Goal: Transaction & Acquisition: Purchase product/service

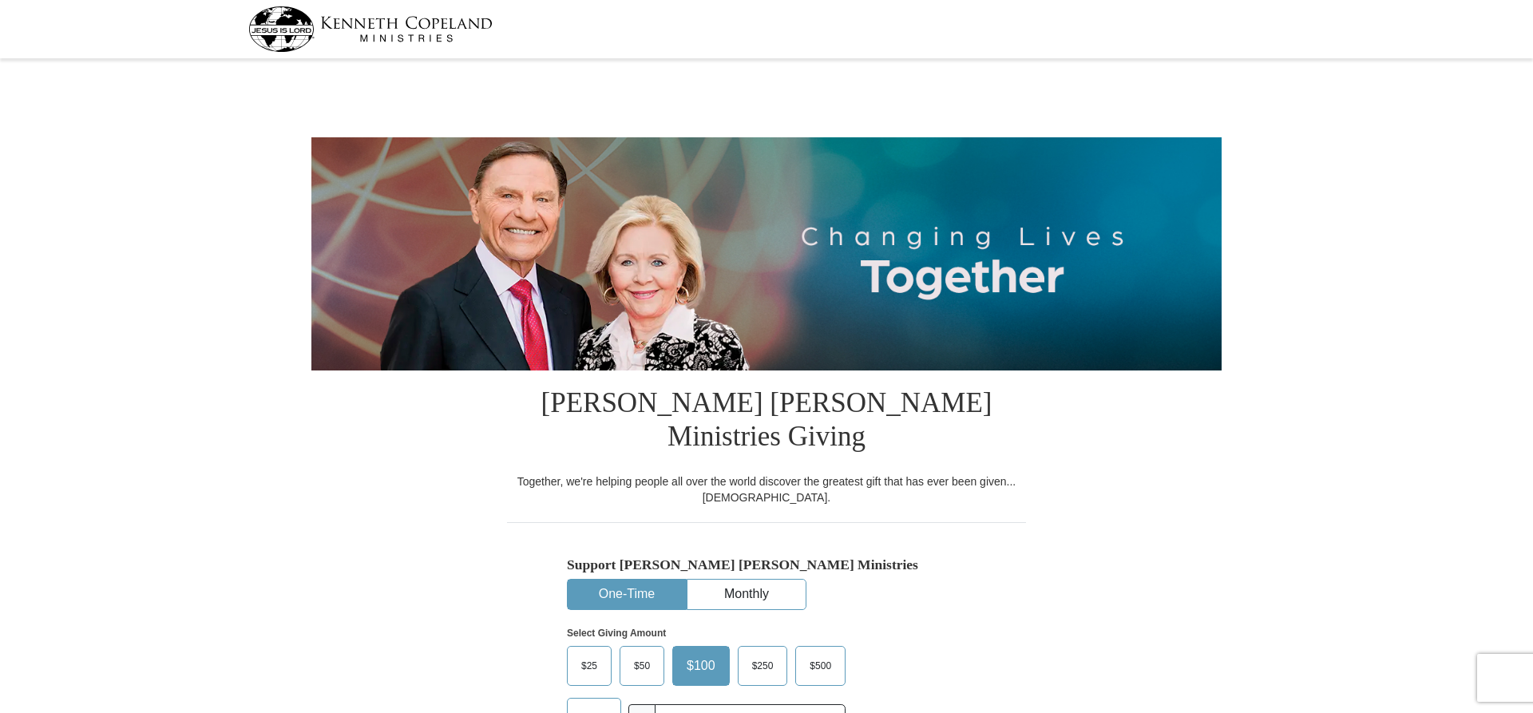
select select "NM"
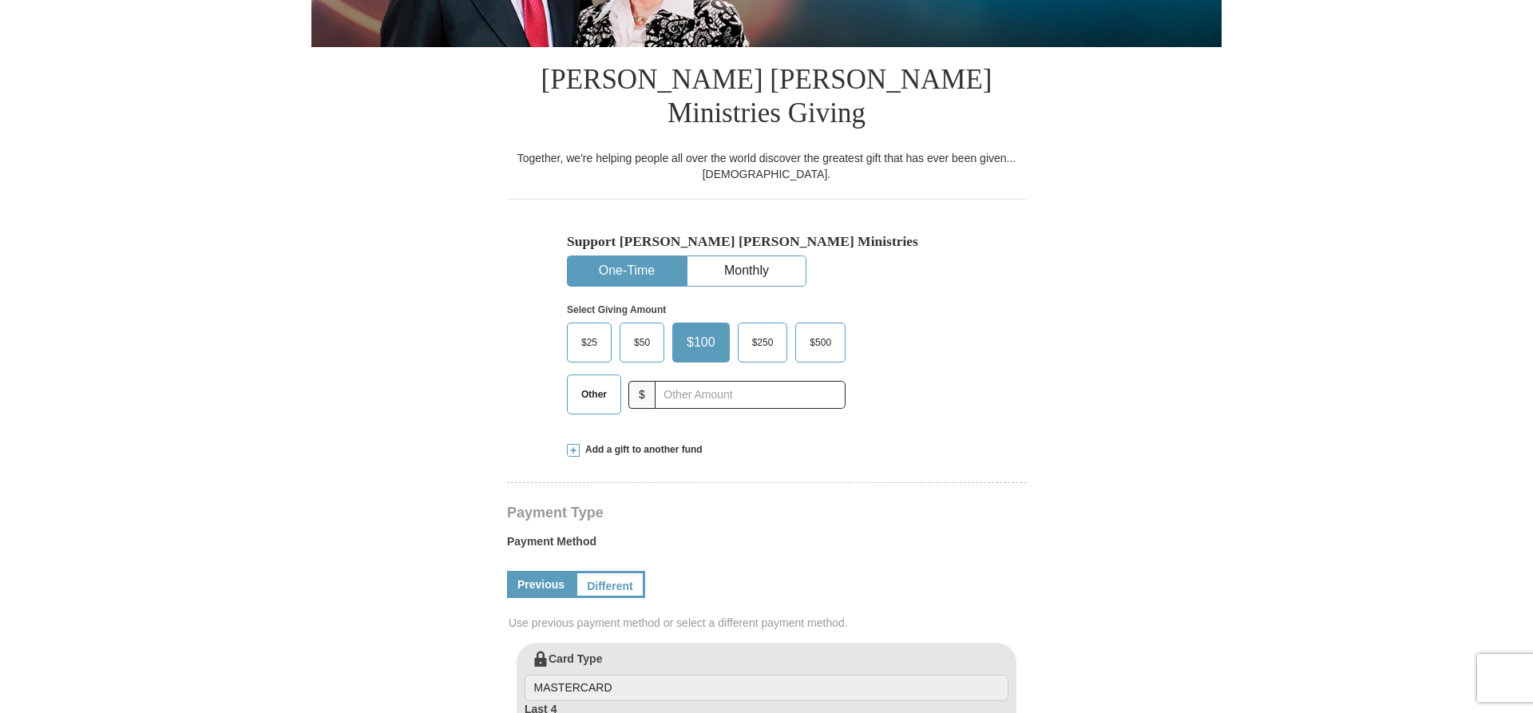
scroll to position [326, 0]
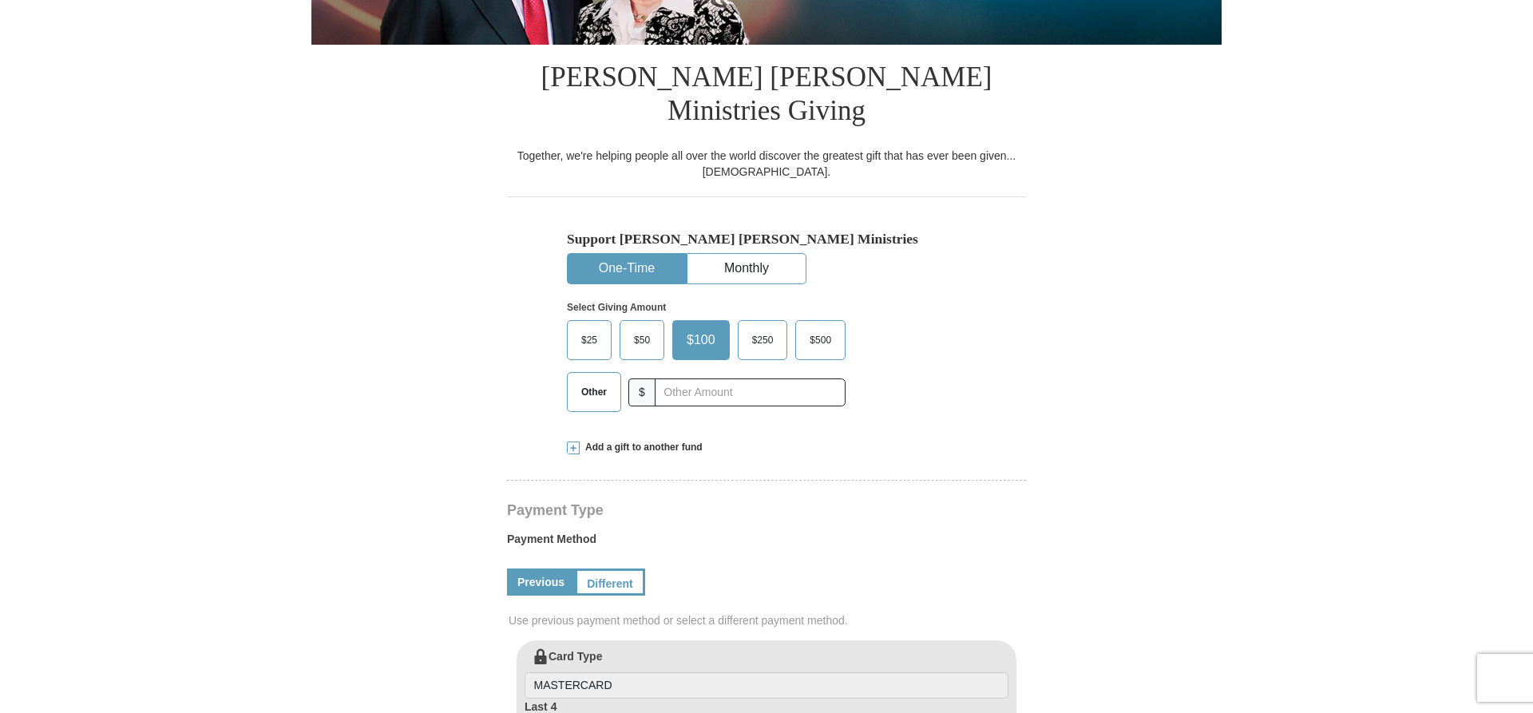
click at [593, 380] on span "Other" at bounding box center [594, 392] width 42 height 24
click at [0, 0] on input "Other" at bounding box center [0, 0] width 0 height 0
type input "200.00"
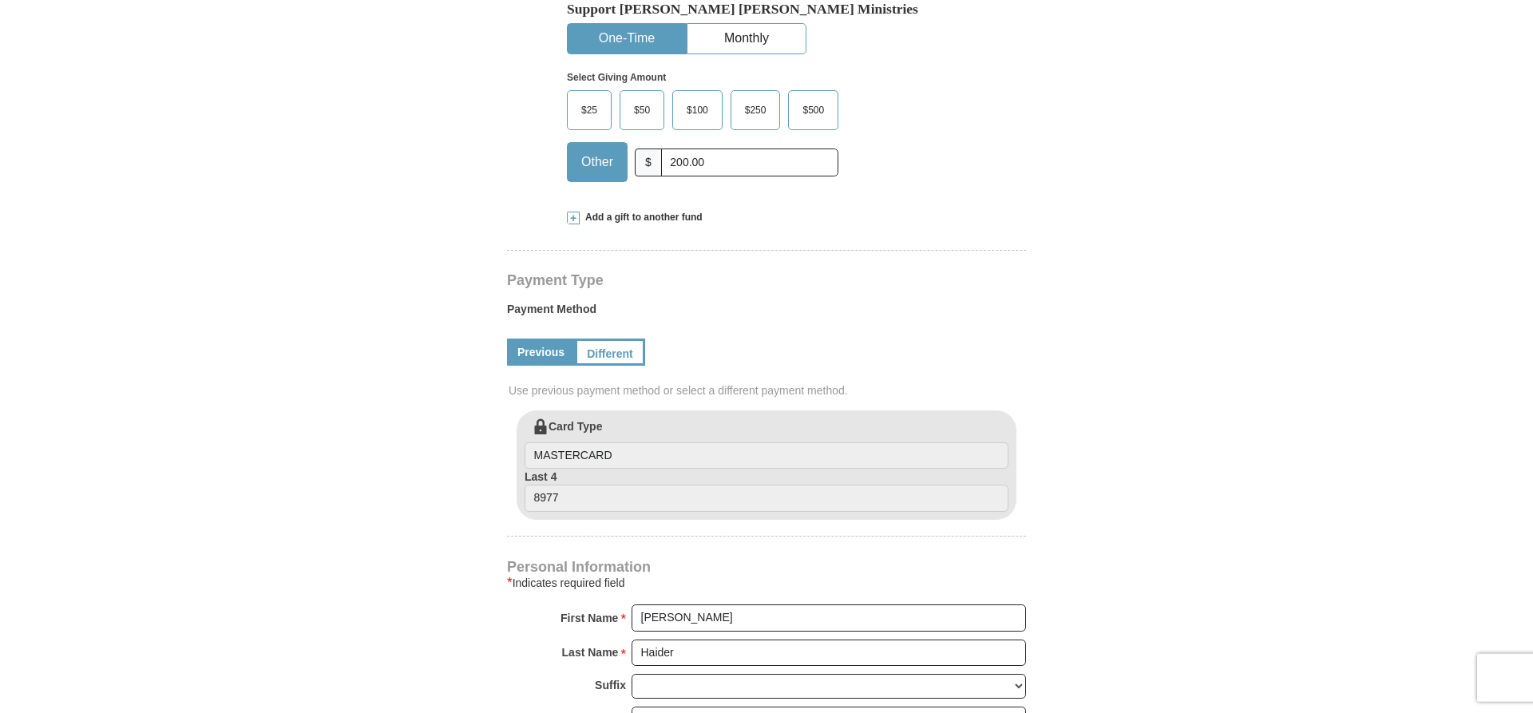
scroll to position [651, 0]
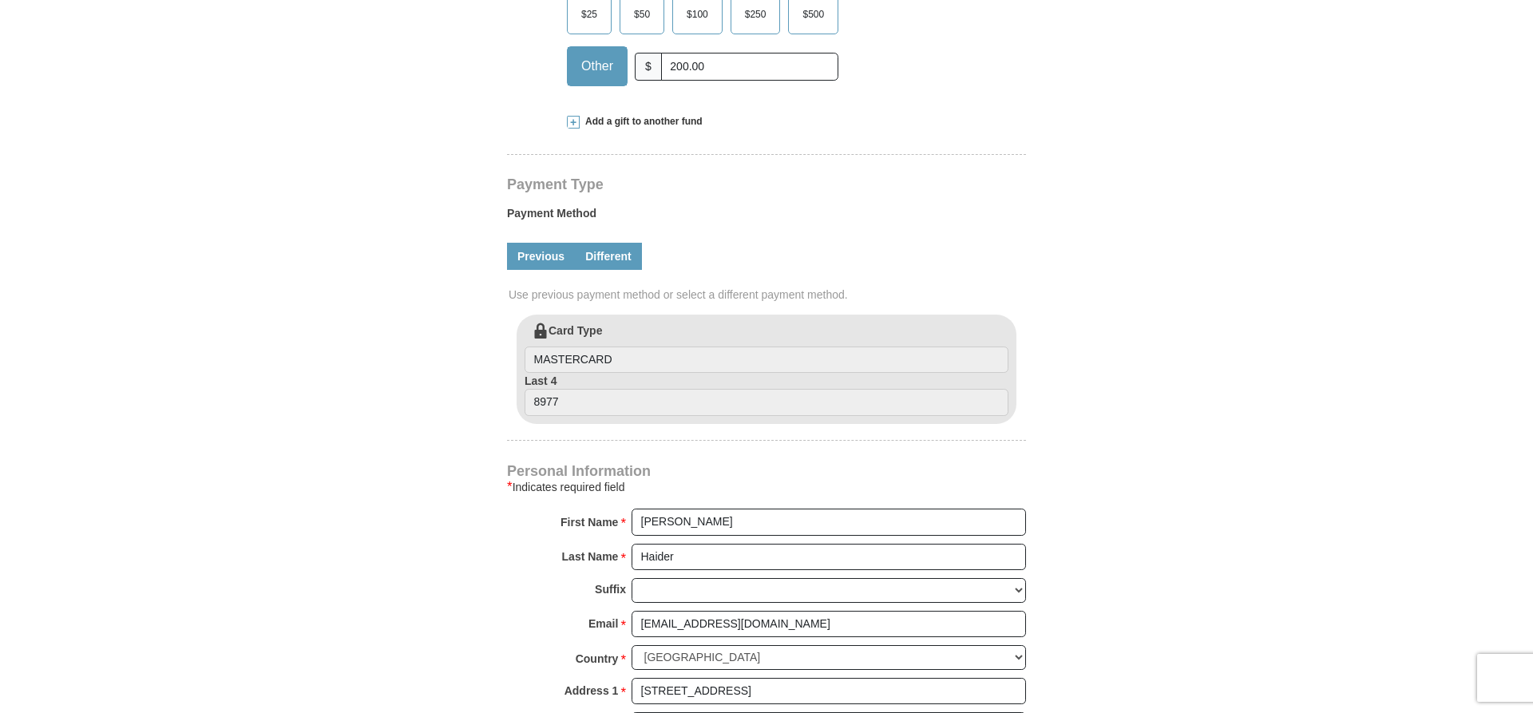
click at [620, 243] on link "Different" at bounding box center [608, 256] width 67 height 27
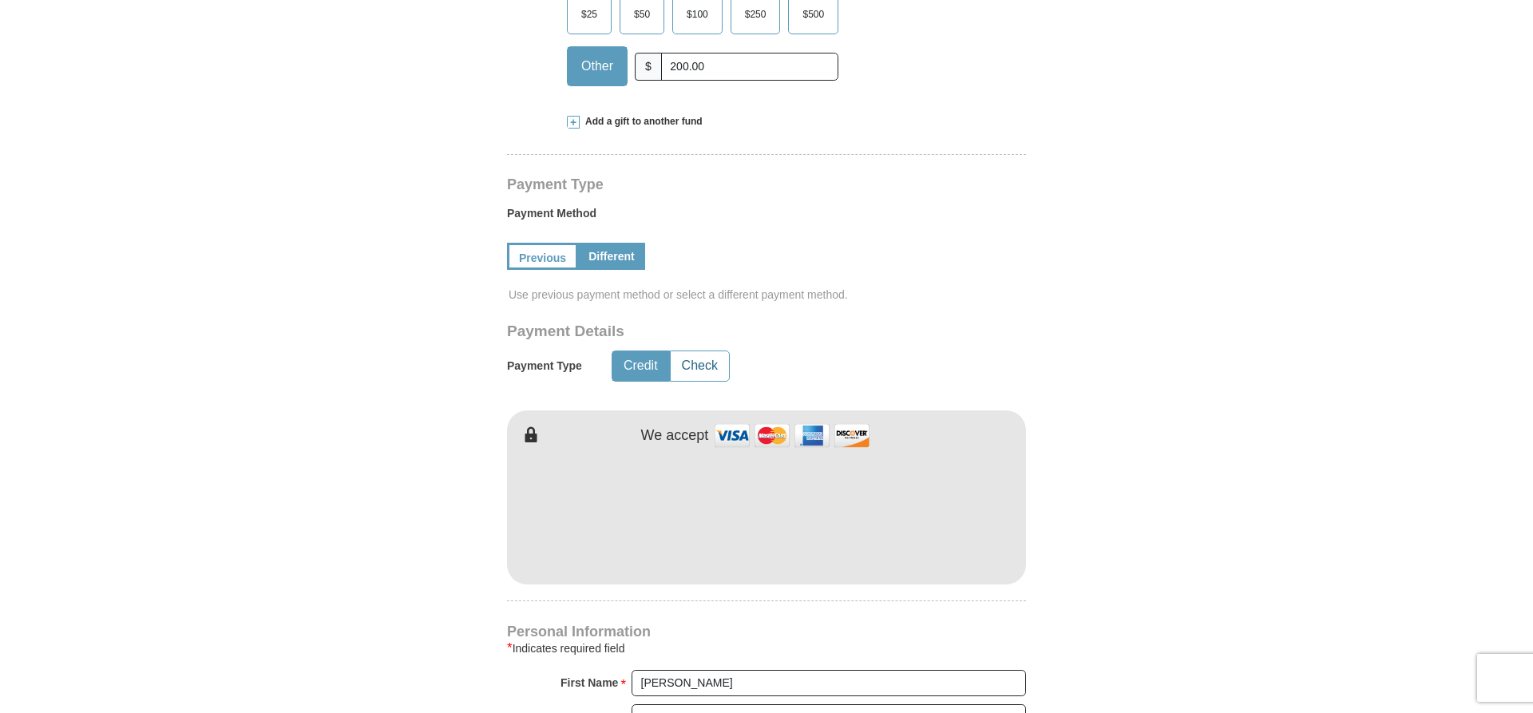
click at [697, 351] on button "Check" at bounding box center [700, 366] width 58 height 30
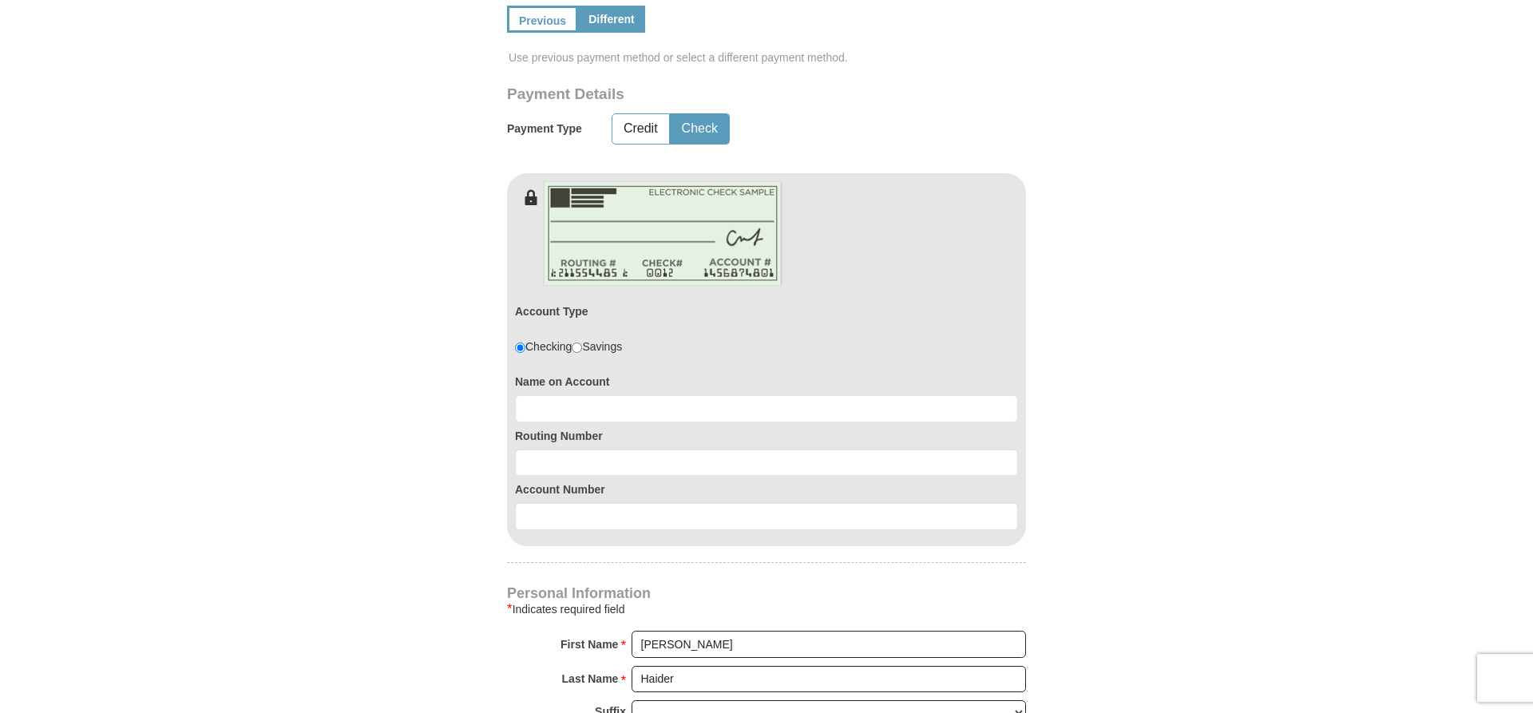
scroll to position [896, 0]
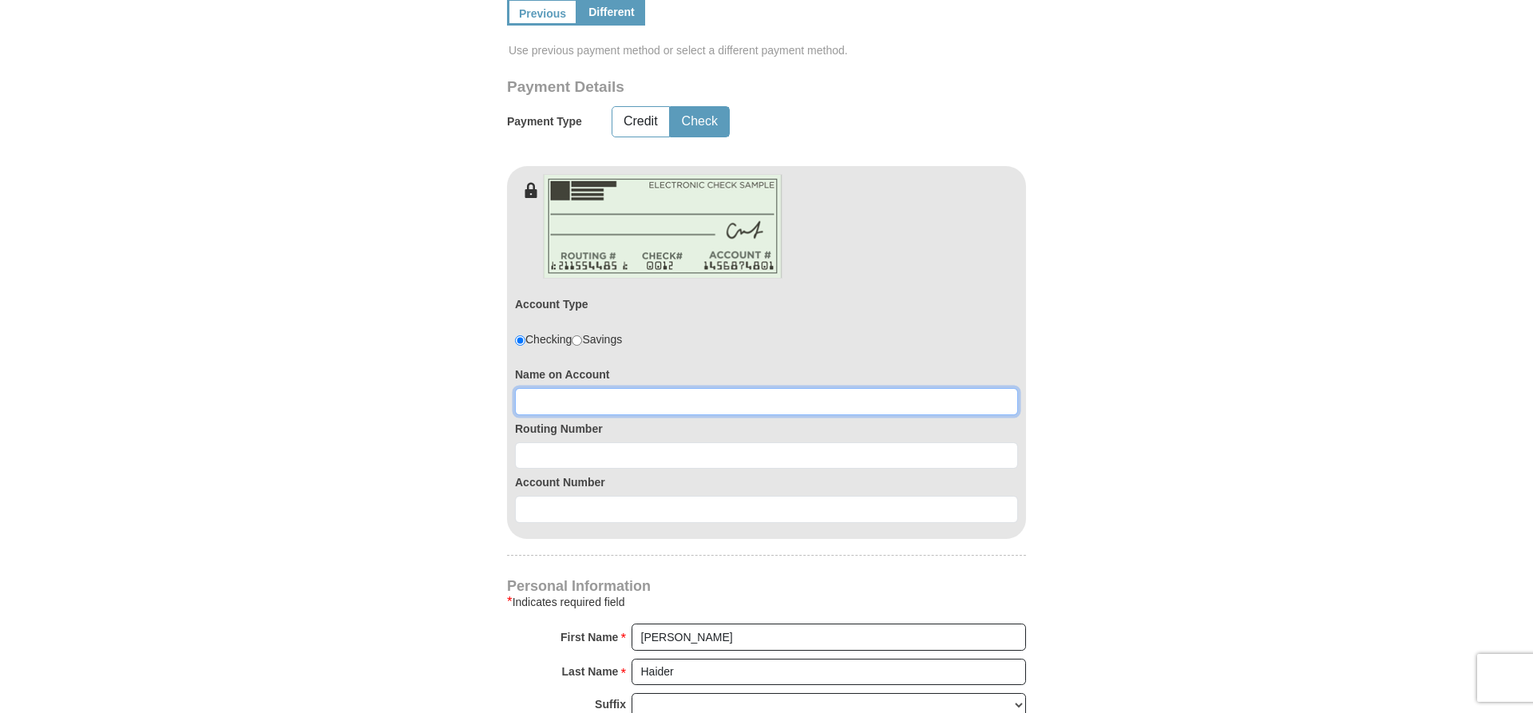
click at [589, 388] on input at bounding box center [766, 401] width 503 height 27
click at [535, 388] on input "Ali Haider" at bounding box center [766, 401] width 503 height 27
type input "Karen Haider"
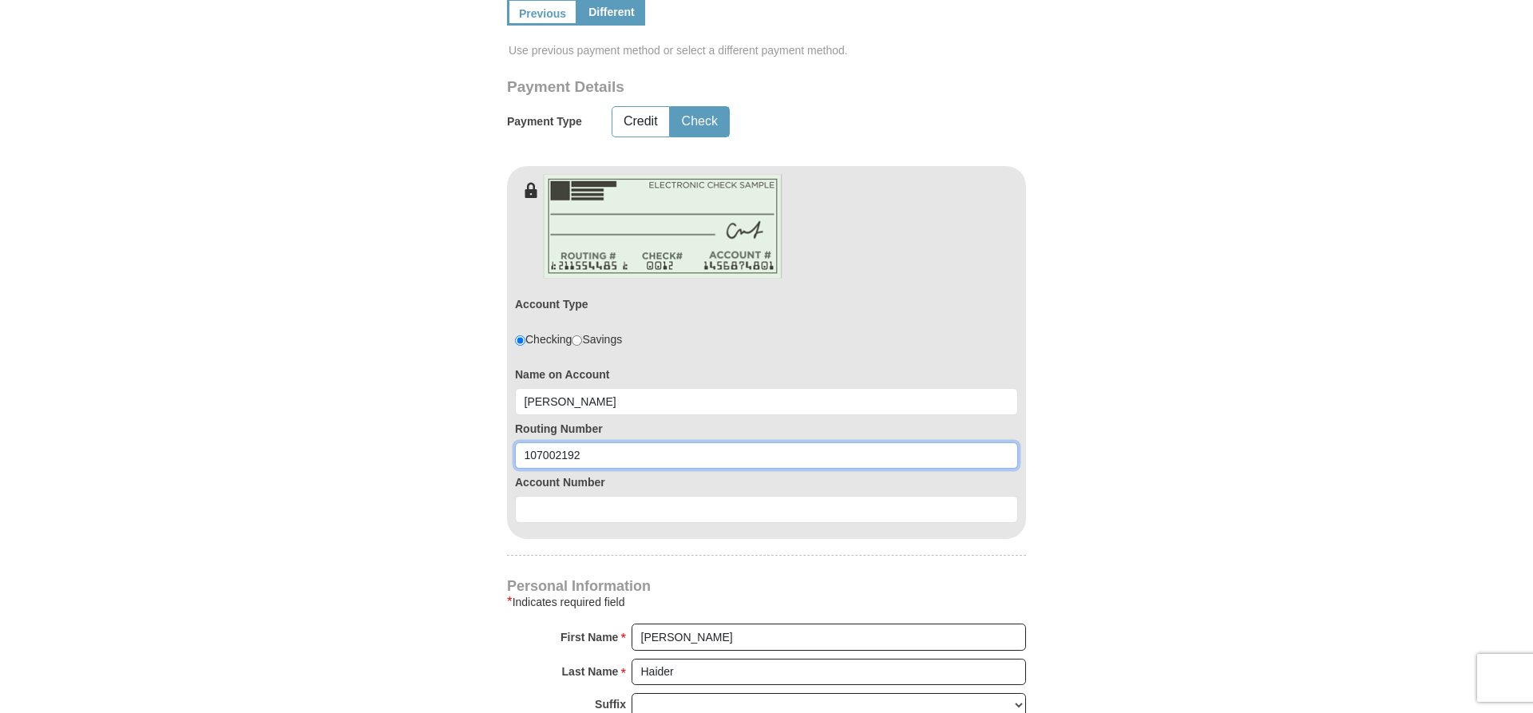
type input "107002192"
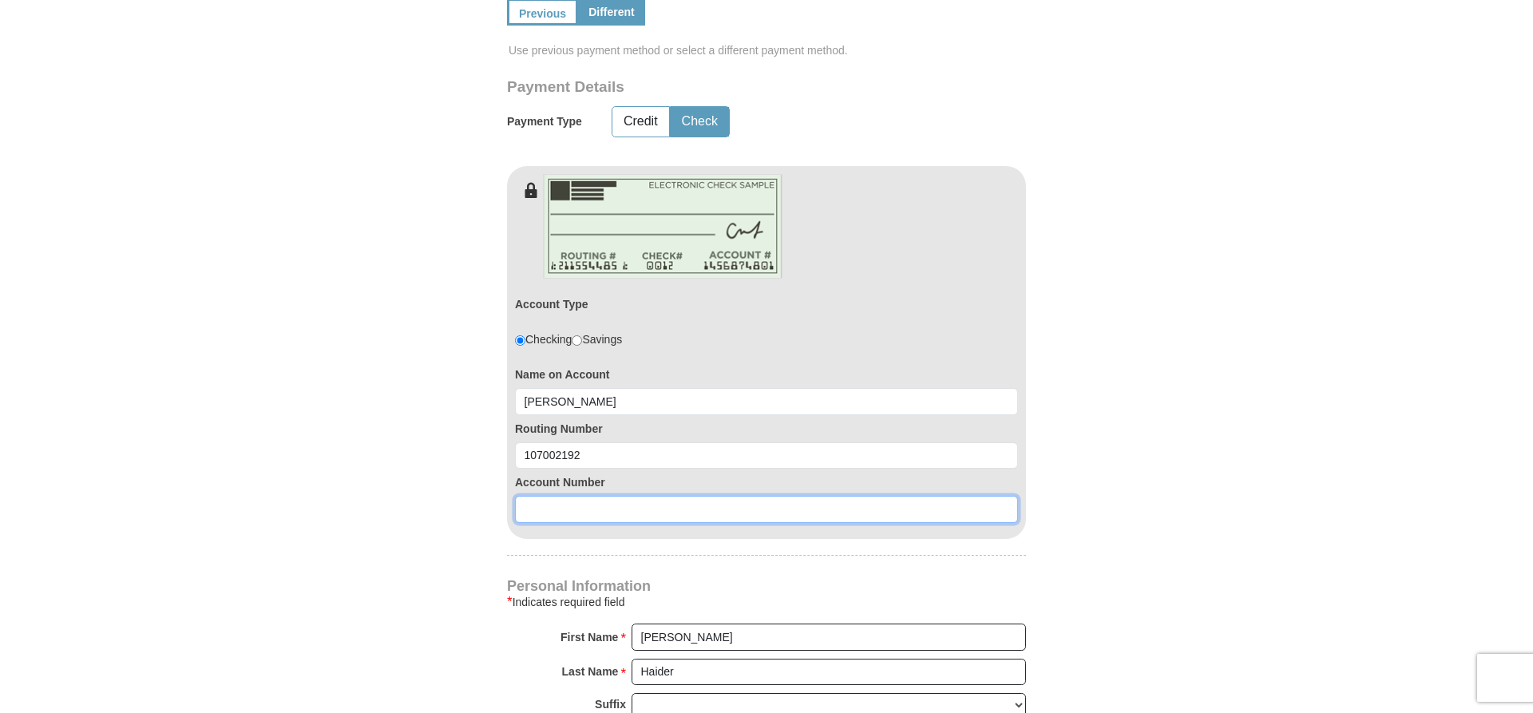
click at [582, 496] on input at bounding box center [766, 509] width 503 height 27
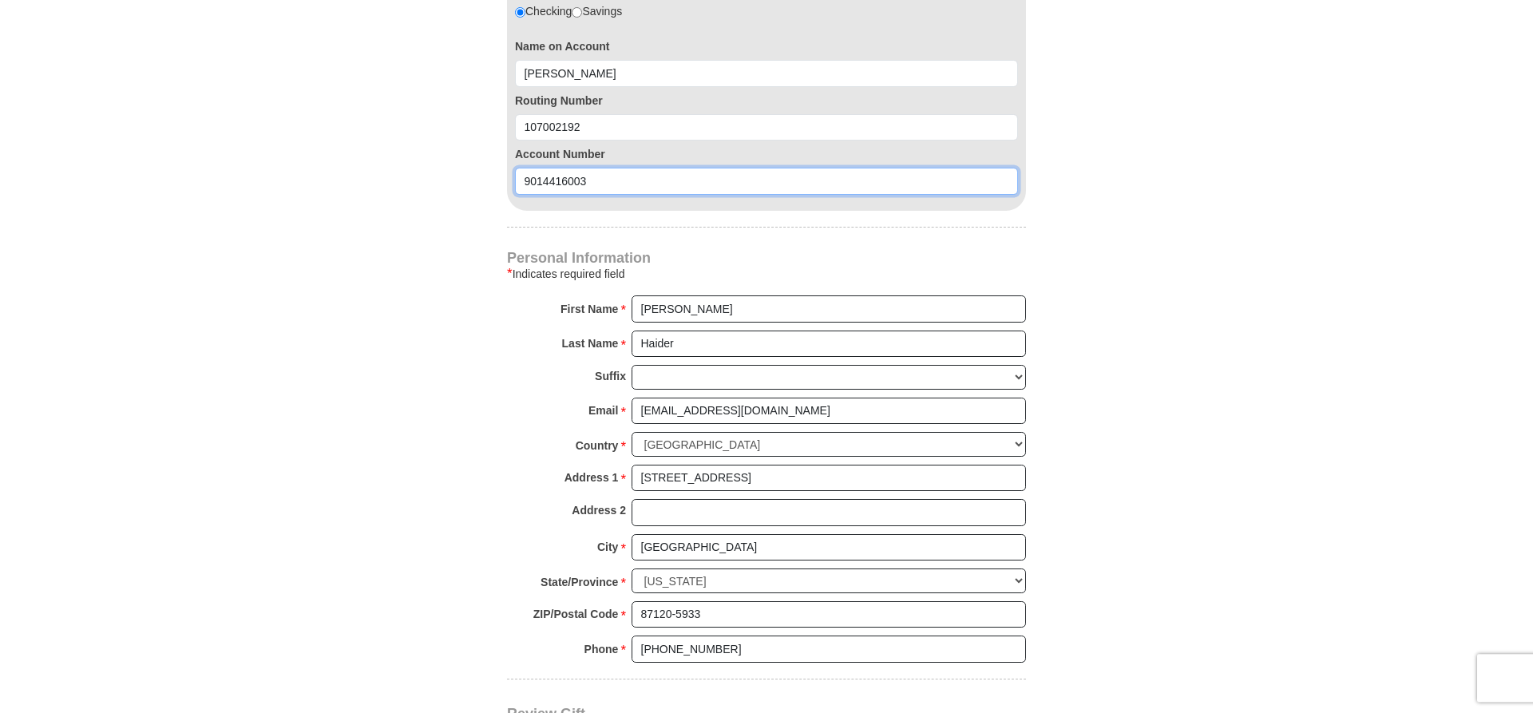
scroll to position [1303, 0]
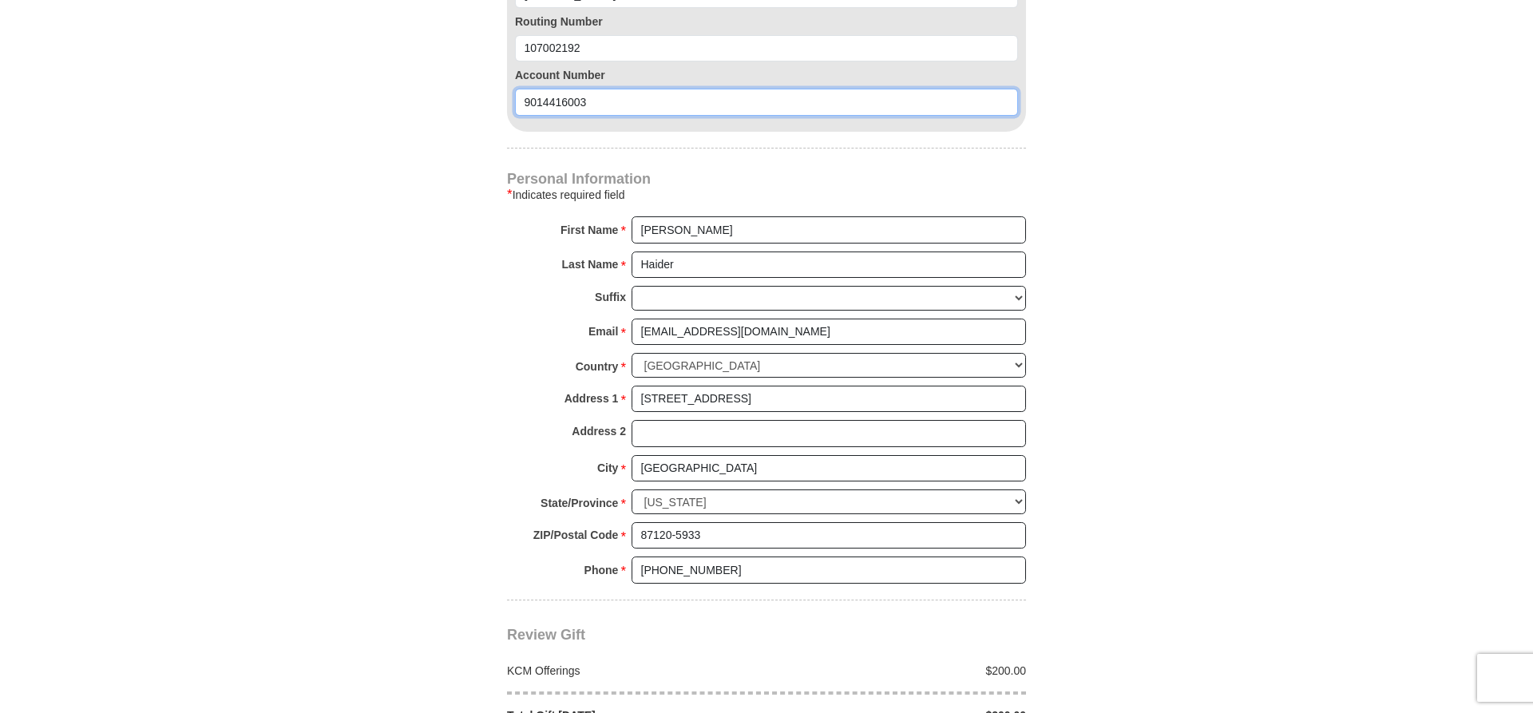
type input "9014416003"
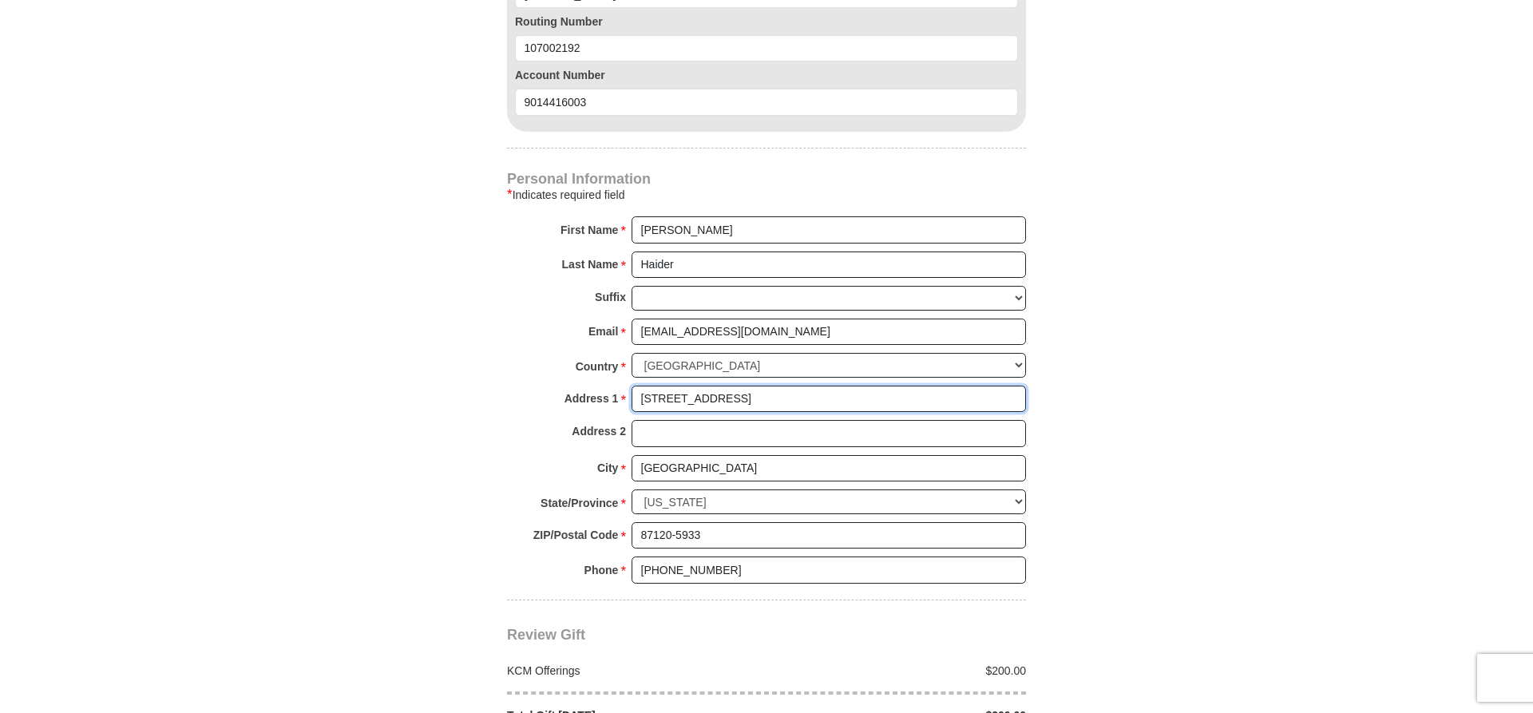
drag, startPoint x: 795, startPoint y: 362, endPoint x: 493, endPoint y: 368, distance: 302.6
click at [632, 386] on input "2111 Corte DE Caballo NW" at bounding box center [829, 399] width 394 height 27
type input "509 3rd St NE"
type input "Rio Rancho"
type input "87124"
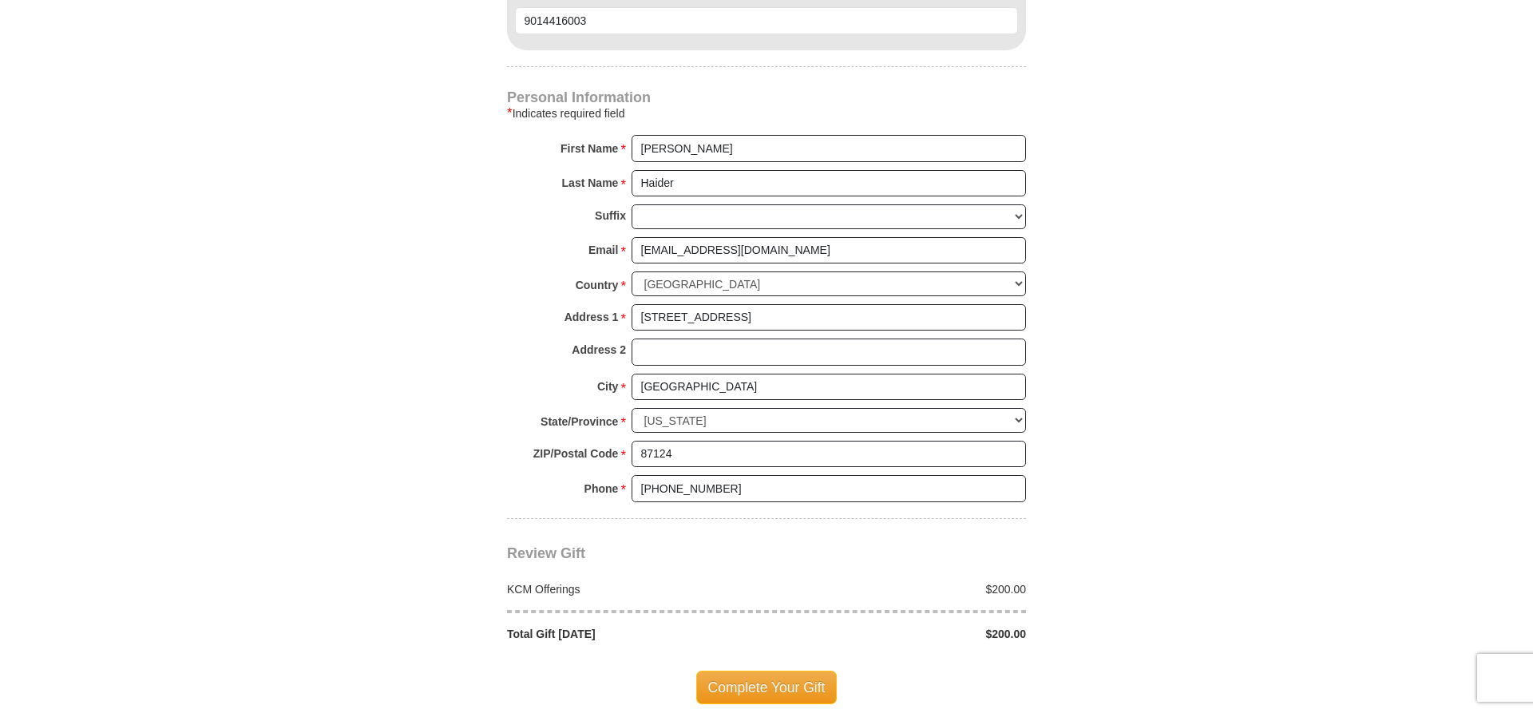
scroll to position [1466, 0]
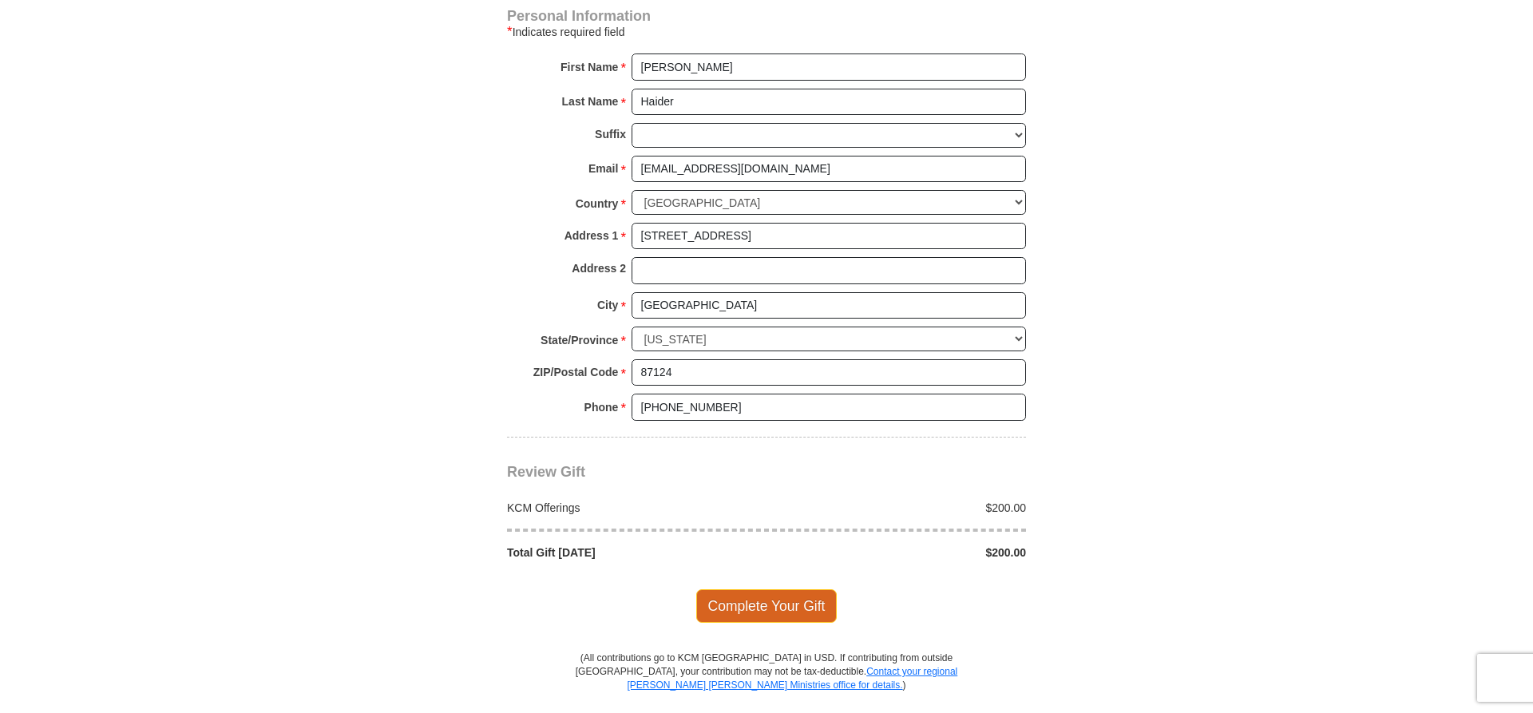
click at [755, 589] on span "Complete Your Gift" at bounding box center [766, 606] width 141 height 34
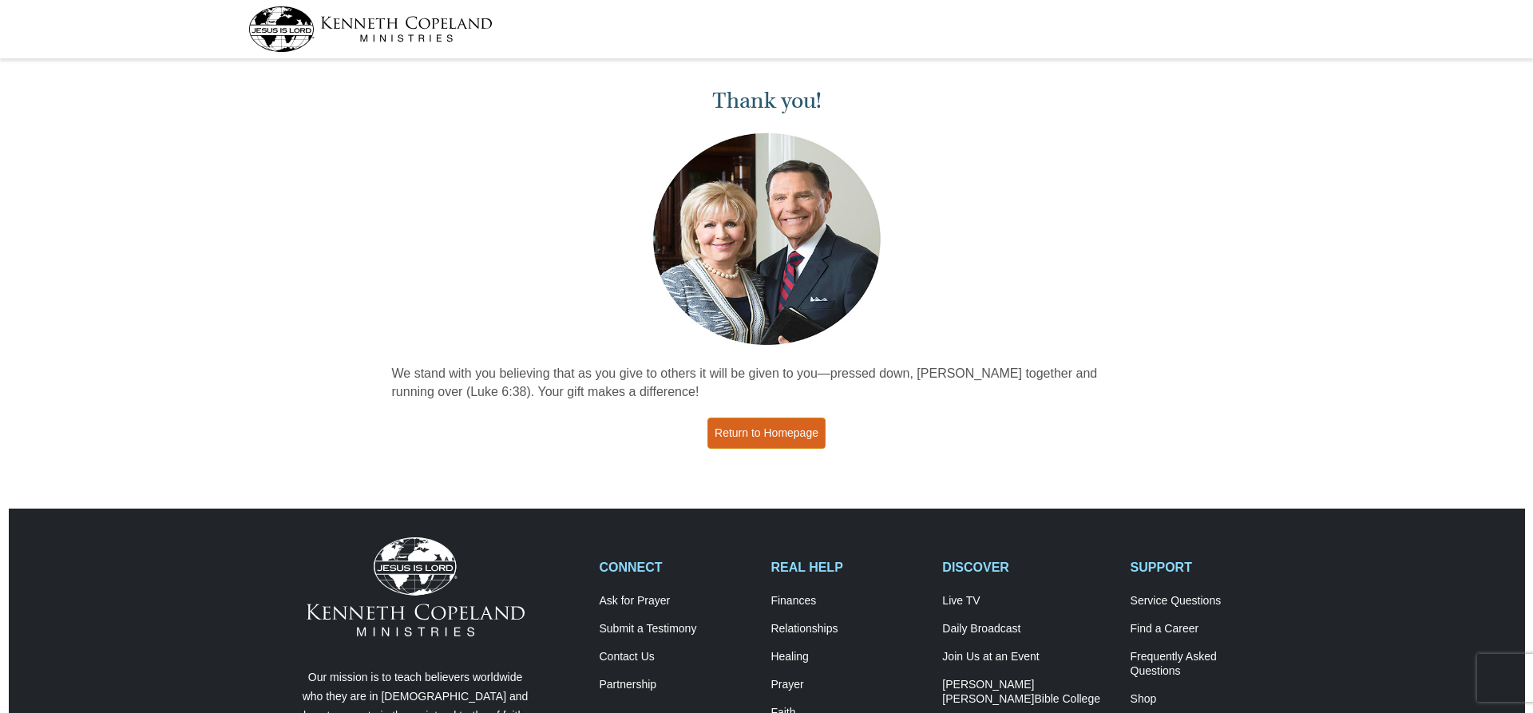
click at [742, 434] on link "Return to Homepage" at bounding box center [766, 433] width 118 height 31
